Goal: Ask a question: Seek information or help from site administrators or community

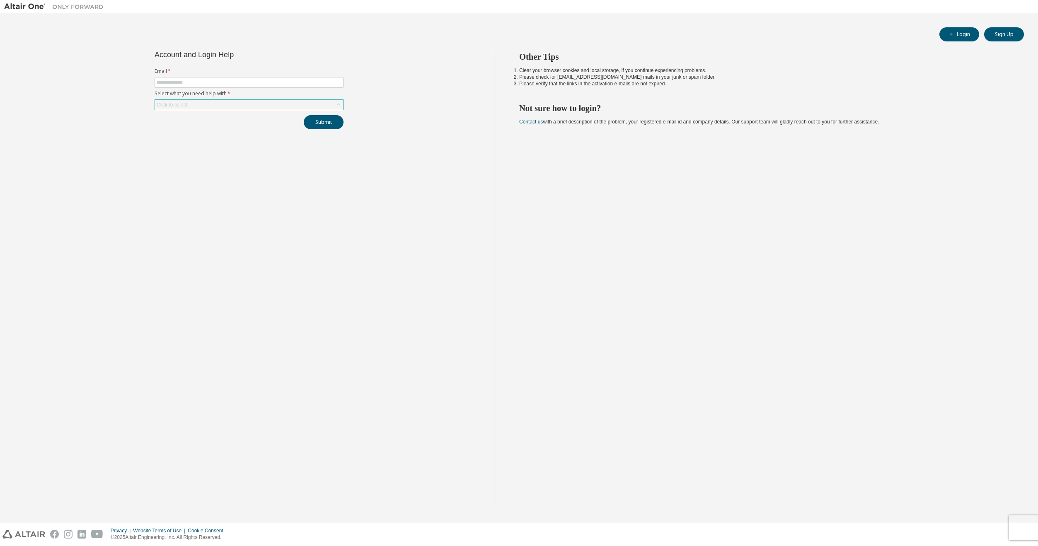
click at [259, 104] on div "Click to select" at bounding box center [249, 105] width 188 height 10
click at [202, 269] on div "Account and Login Help Email * Select what you need help with * Click to select…" at bounding box center [249, 279] width 490 height 457
click at [203, 104] on div "Click to select" at bounding box center [249, 105] width 188 height 10
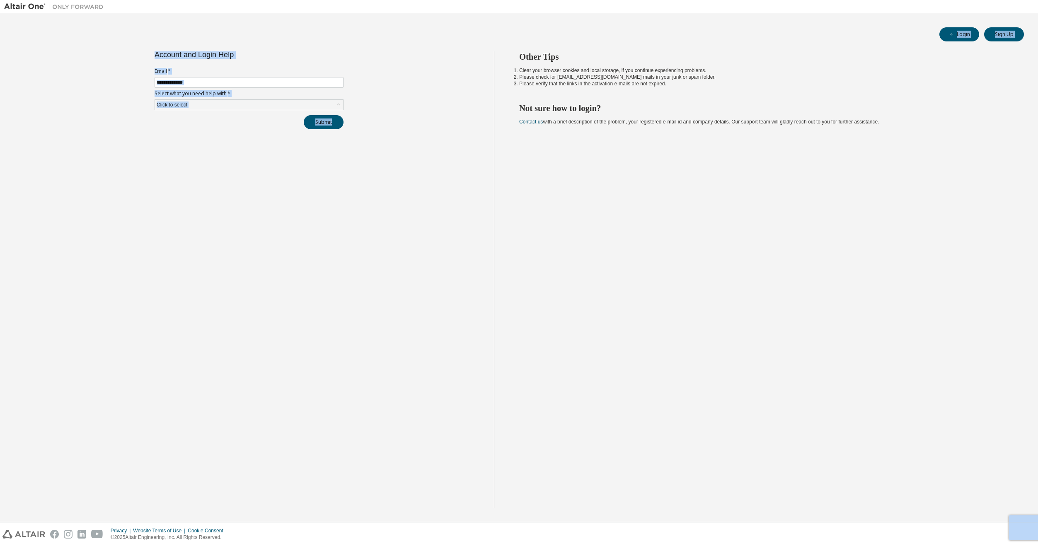
drag, startPoint x: 62, startPoint y: 18, endPoint x: 431, endPoint y: 362, distance: 504.5
click at [431, 362] on div "Login Sign Up Account and Login Help Email * Select what you need help with * C…" at bounding box center [519, 267] width 1030 height 501
click at [39, 10] on img at bounding box center [56, 6] width 104 height 8
click at [119, 77] on div "Account and Login Help Email * Select what you need help with * Click to select…" at bounding box center [249, 279] width 490 height 457
click at [206, 83] on input "text" at bounding box center [249, 82] width 185 height 7
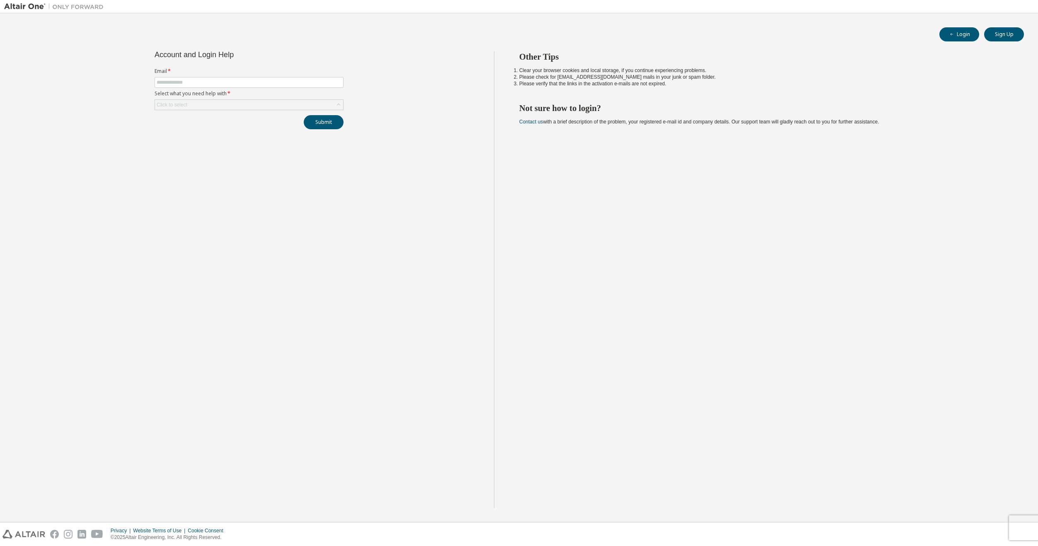
click at [18, 5] on img at bounding box center [56, 6] width 104 height 8
